Goal: Use online tool/utility: Utilize a website feature to perform a specific function

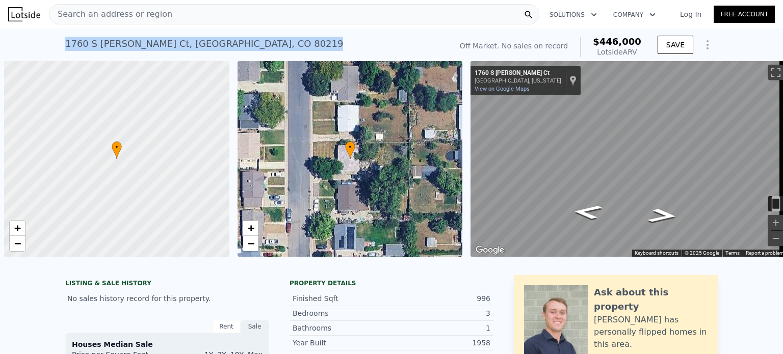
scroll to position [0, 4]
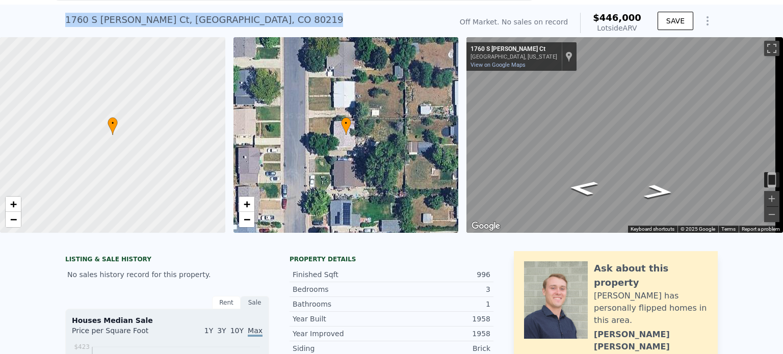
click at [706, 18] on icon "Show Options" at bounding box center [708, 21] width 12 height 12
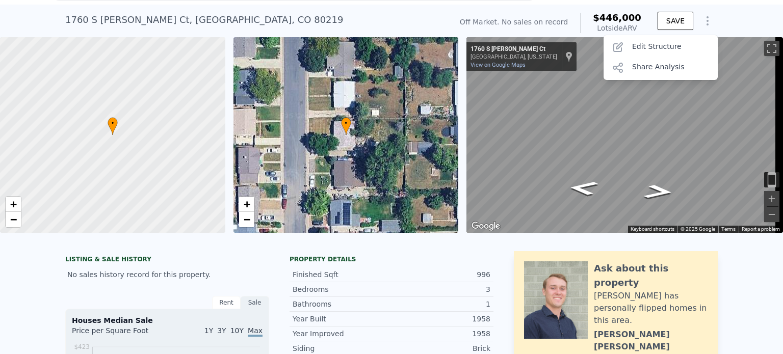
click at [657, 46] on div "Edit Structure" at bounding box center [661, 47] width 114 height 20
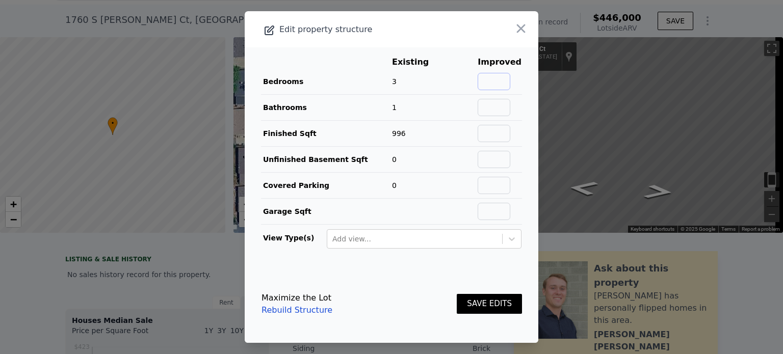
click at [496, 83] on input "text" at bounding box center [494, 81] width 33 height 17
type input "4"
drag, startPoint x: 494, startPoint y: 111, endPoint x: 489, endPoint y: 107, distance: 6.5
click at [489, 107] on input "text" at bounding box center [494, 107] width 33 height 17
type input "3"
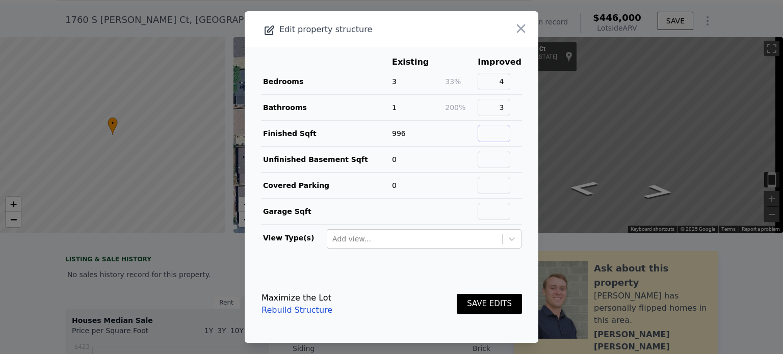
click at [490, 137] on input "text" at bounding box center [494, 133] width 33 height 17
type input "1992"
drag, startPoint x: 490, startPoint y: 158, endPoint x: 431, endPoint y: 194, distance: 68.8
drag, startPoint x: 431, startPoint y: 194, endPoint x: 345, endPoint y: 215, distance: 89.2
drag, startPoint x: 345, startPoint y: 215, endPoint x: 326, endPoint y: 208, distance: 20.2
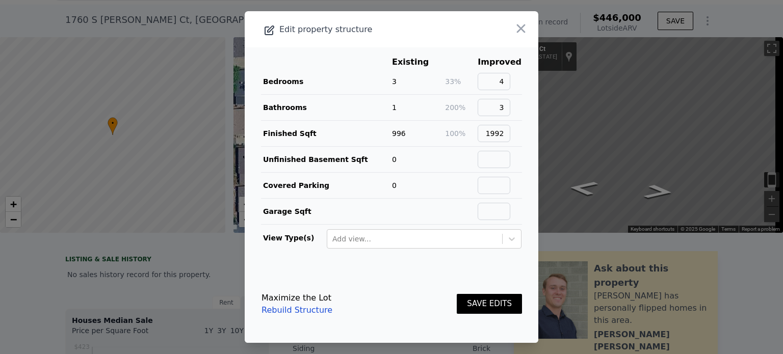
click at [326, 208] on td "Garage Sqft" at bounding box center [326, 212] width 131 height 26
drag, startPoint x: 492, startPoint y: 183, endPoint x: 479, endPoint y: 184, distance: 12.3
click at [479, 184] on input "text" at bounding box center [494, 185] width 33 height 17
type input "1"
drag, startPoint x: 412, startPoint y: 286, endPoint x: 474, endPoint y: 306, distance: 66.0
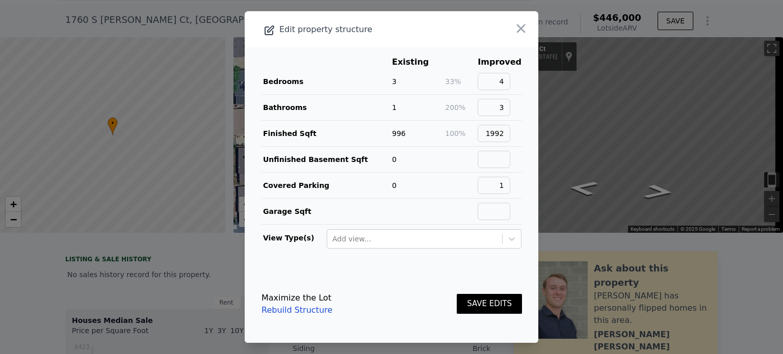
click at [474, 306] on button "SAVE EDITS" at bounding box center [489, 304] width 65 height 20
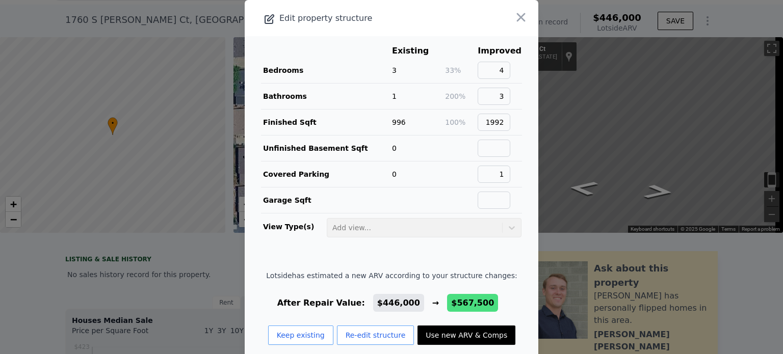
click at [459, 332] on button "Use new ARV & Comps" at bounding box center [467, 335] width 98 height 19
type input "3"
type input "5"
type input "1.5"
type input "1516"
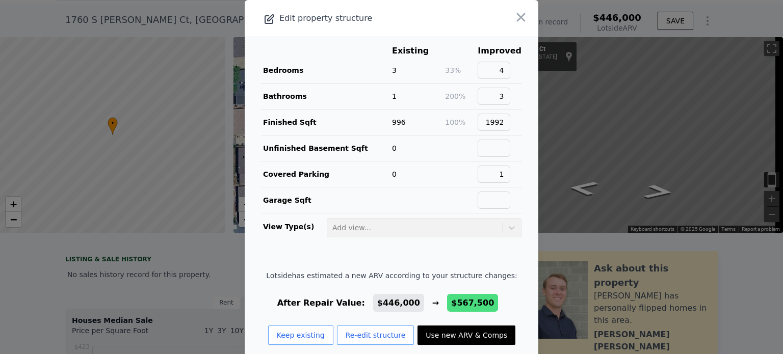
type input "2090"
type input "6010"
type input "9185"
type input "$ 567,500"
type input "$ 143,604"
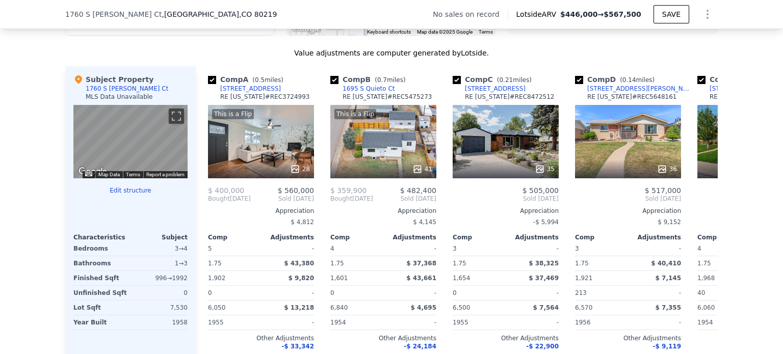
scroll to position [956, 0]
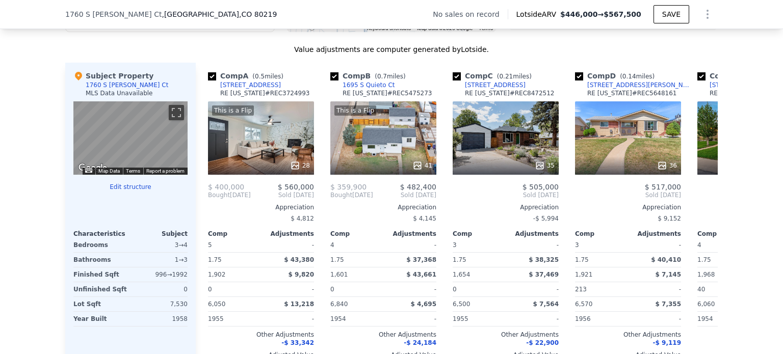
click at [277, 148] on div "This is a Flip 28" at bounding box center [261, 137] width 106 height 73
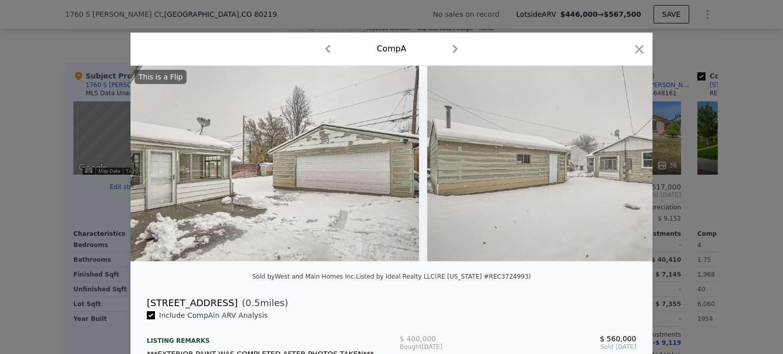
scroll to position [0, 7936]
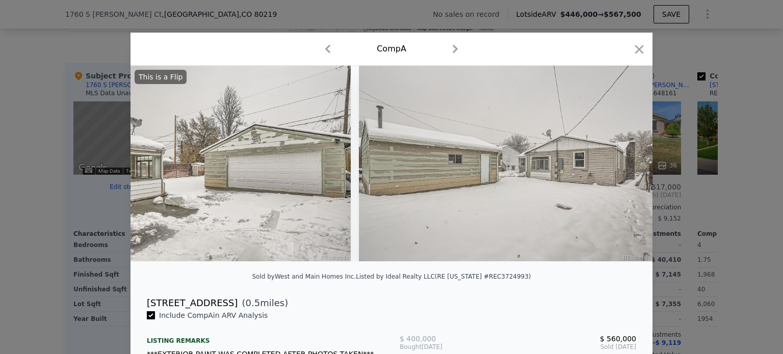
click at [632, 48] on icon "button" at bounding box center [639, 49] width 14 height 14
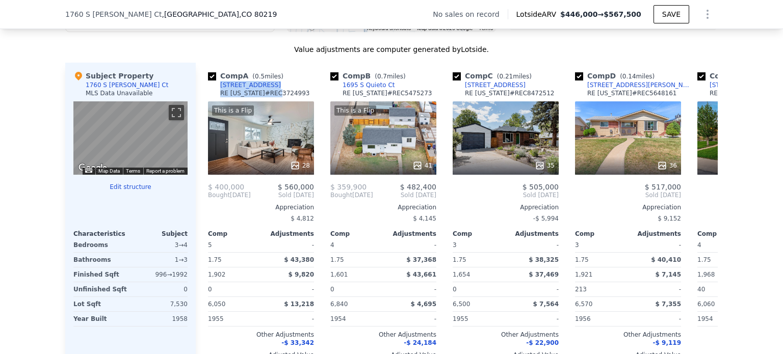
drag, startPoint x: 263, startPoint y: 93, endPoint x: 213, endPoint y: 92, distance: 50.0
click at [213, 92] on div "Comp A ( 0.5 miles) 1720 S Java Way RE Colorado # REC3724993" at bounding box center [261, 86] width 106 height 31
copy div "1720 S Java Way RE Colorado # REC"
click at [392, 155] on div "This is a Flip 41" at bounding box center [383, 137] width 106 height 73
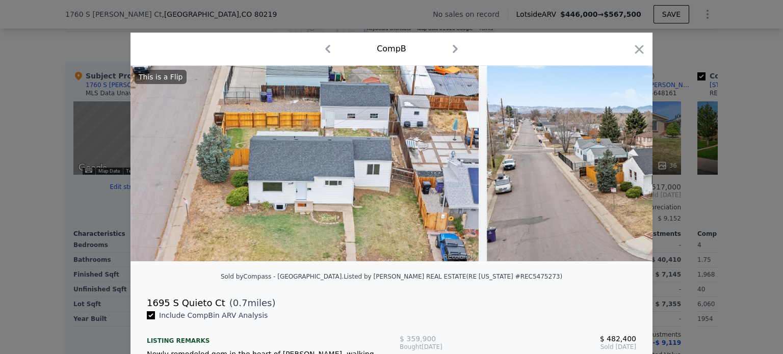
type input "2"
type input "4"
type input "1"
type input "713"
type input "1382"
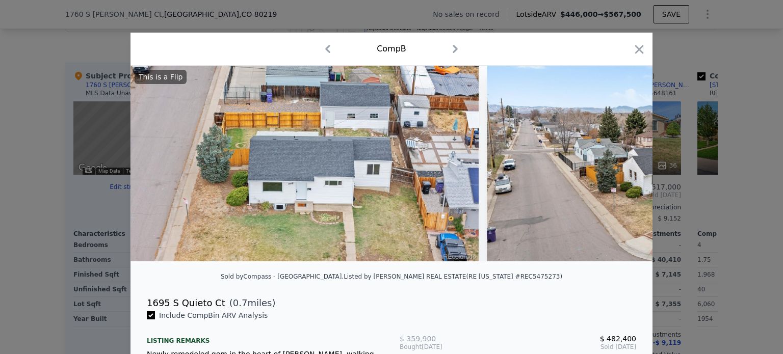
type input "5670"
type input "8100"
type input "$ 446,000"
type input "$ 30,003"
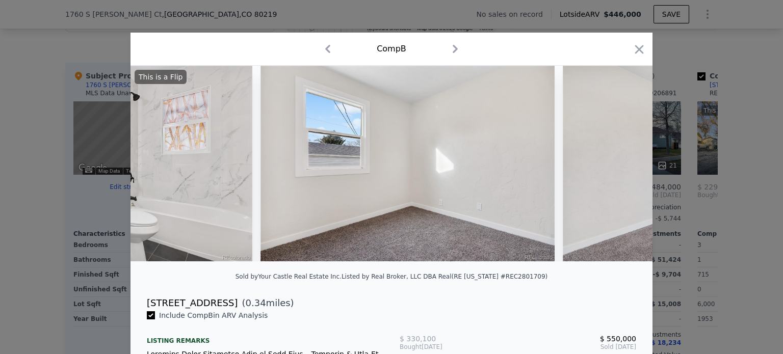
scroll to position [0, 5562]
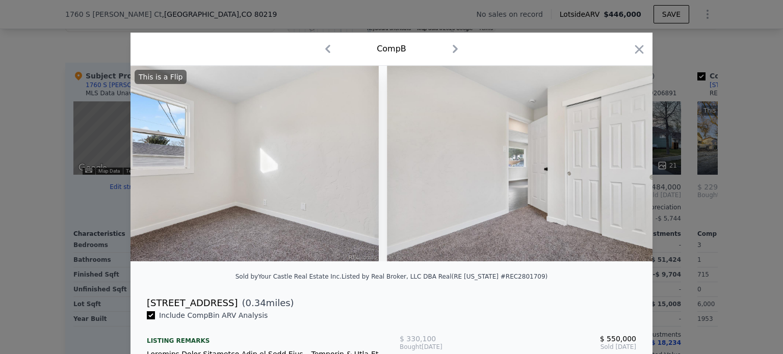
click at [635, 50] on icon "button" at bounding box center [639, 49] width 9 height 9
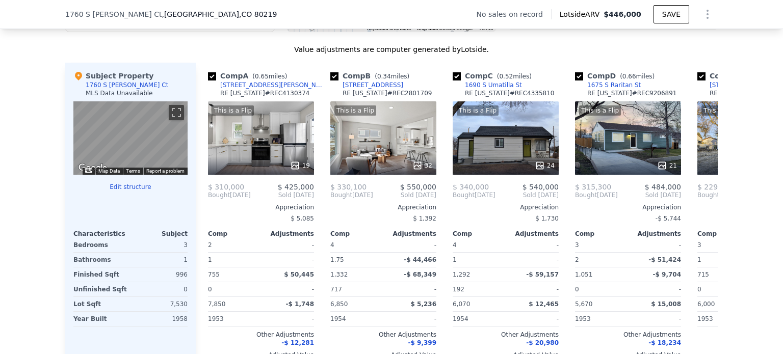
click at [394, 140] on div "This is a Flip 32" at bounding box center [383, 137] width 106 height 73
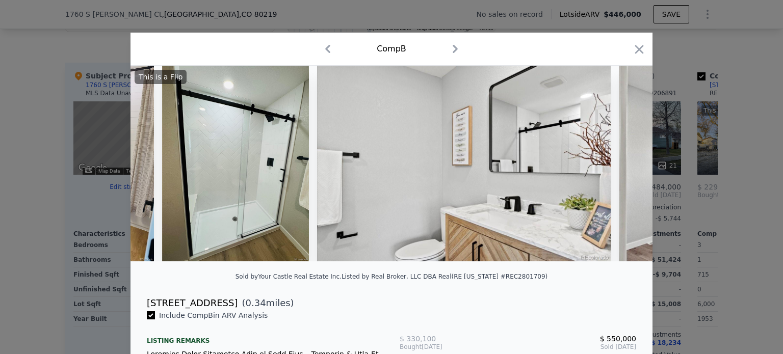
scroll to position [0, 4408]
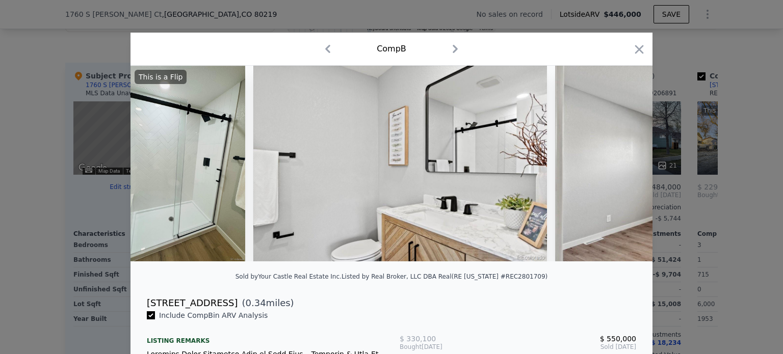
click at [640, 55] on icon "button" at bounding box center [639, 49] width 14 height 14
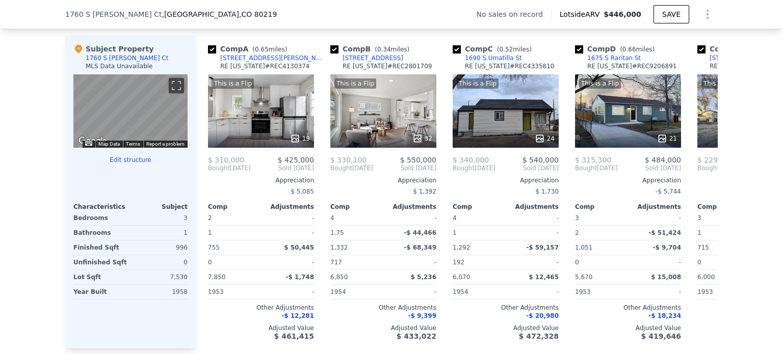
scroll to position [977, 0]
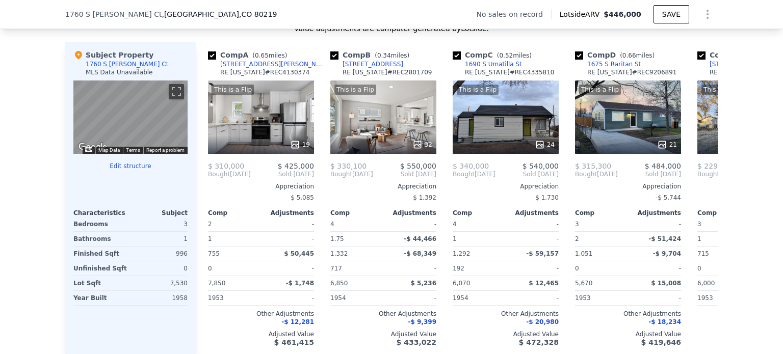
click at [385, 120] on div "This is a Flip 32" at bounding box center [383, 117] width 106 height 73
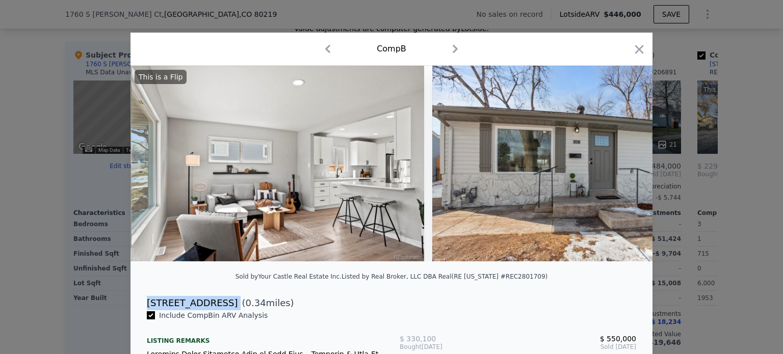
drag, startPoint x: 144, startPoint y: 310, endPoint x: 202, endPoint y: 313, distance: 58.2
click at [202, 311] on div "1601 S Zuni St ( 0.34 miles)" at bounding box center [392, 303] width 506 height 14
copy div "1601 S Zuni St"
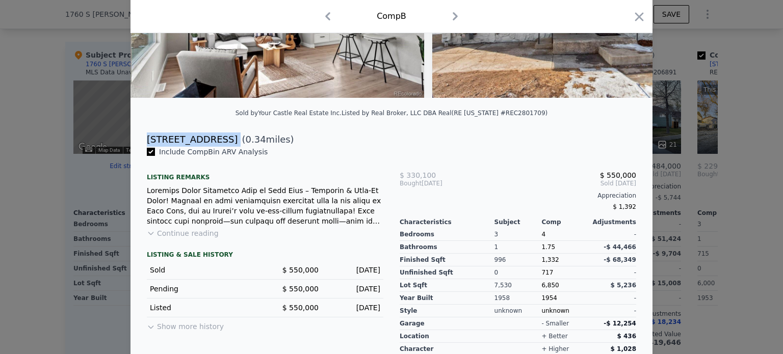
scroll to position [182, 0]
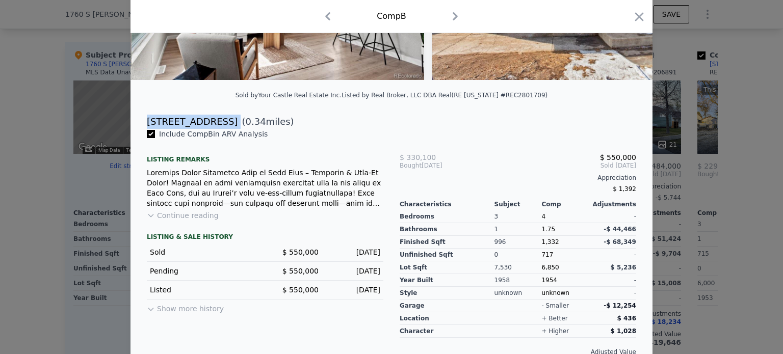
click at [636, 18] on icon "button" at bounding box center [639, 16] width 9 height 9
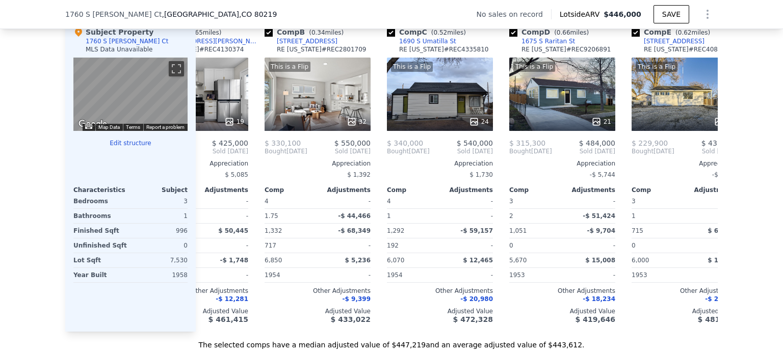
scroll to position [999, 0]
click at [430, 132] on div at bounding box center [440, 122] width 106 height 18
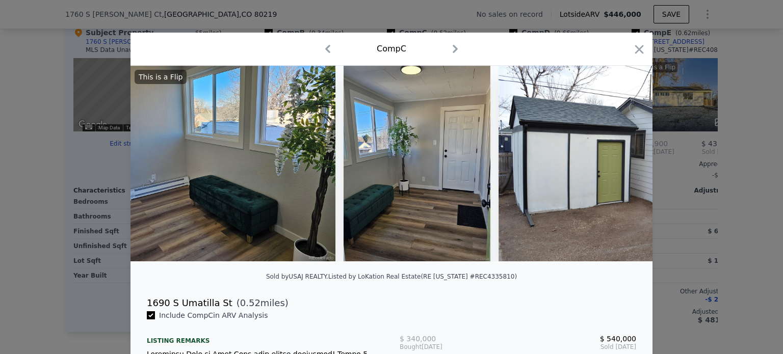
scroll to position [0, 6098]
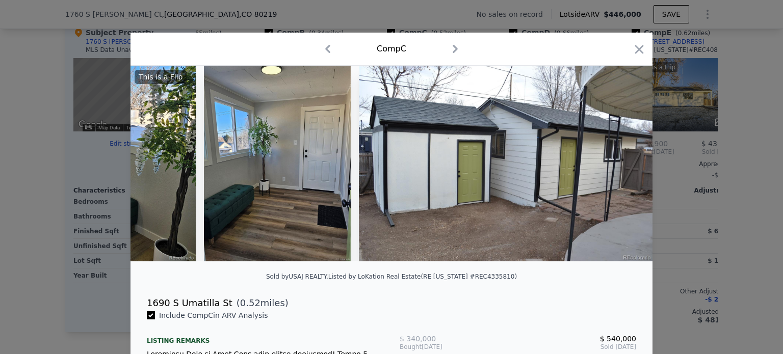
click at [635, 48] on icon "button" at bounding box center [639, 49] width 9 height 9
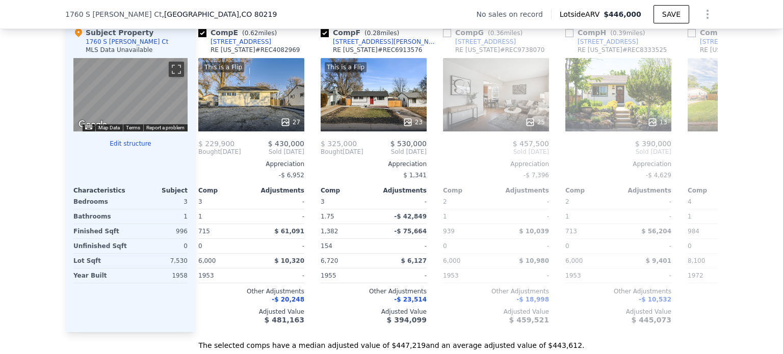
scroll to position [0, 497]
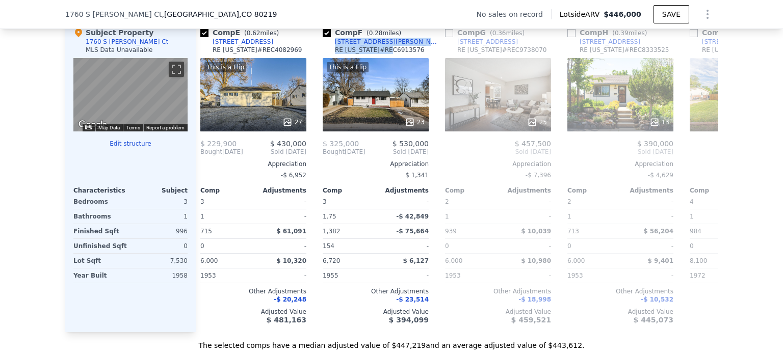
drag, startPoint x: 376, startPoint y: 50, endPoint x: 329, endPoint y: 46, distance: 47.6
click at [329, 46] on div "Comp F ( 0.28 miles) 1882 S Alcott St RE Colorado # REC6913576" at bounding box center [376, 43] width 106 height 31
copy div "1882 S Alcott St RE Colorado # RE"
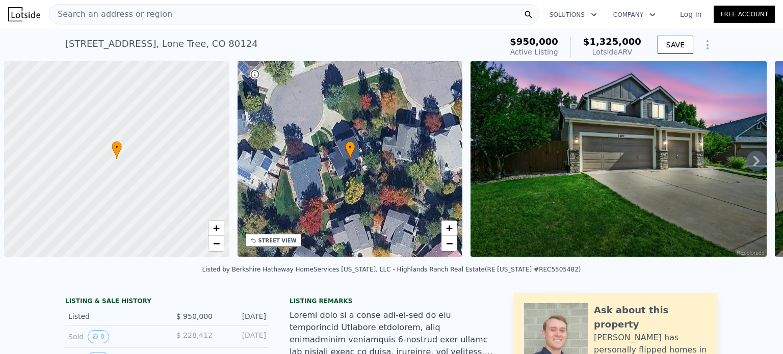
scroll to position [0, 4]
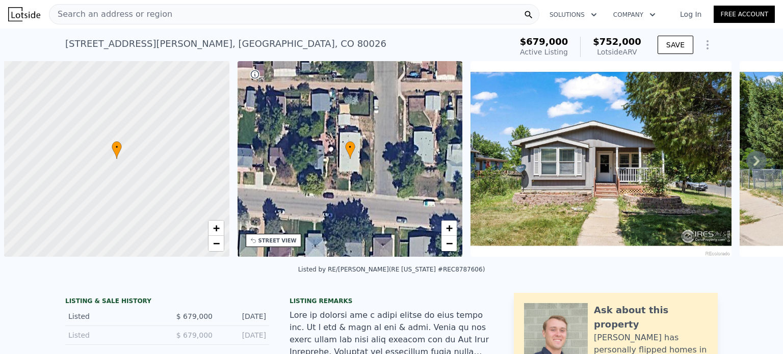
scroll to position [0, 4]
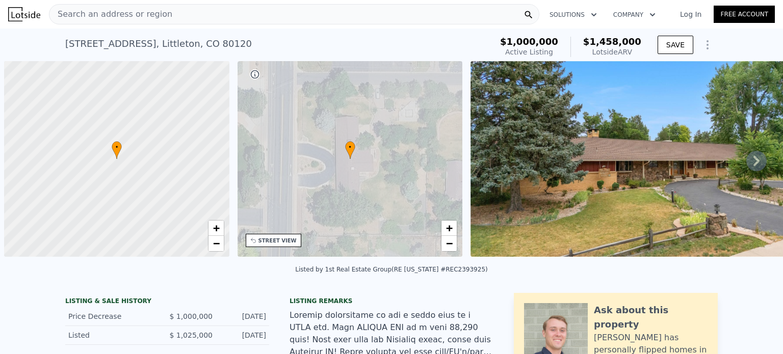
scroll to position [0, 4]
